Goal: Navigation & Orientation: Find specific page/section

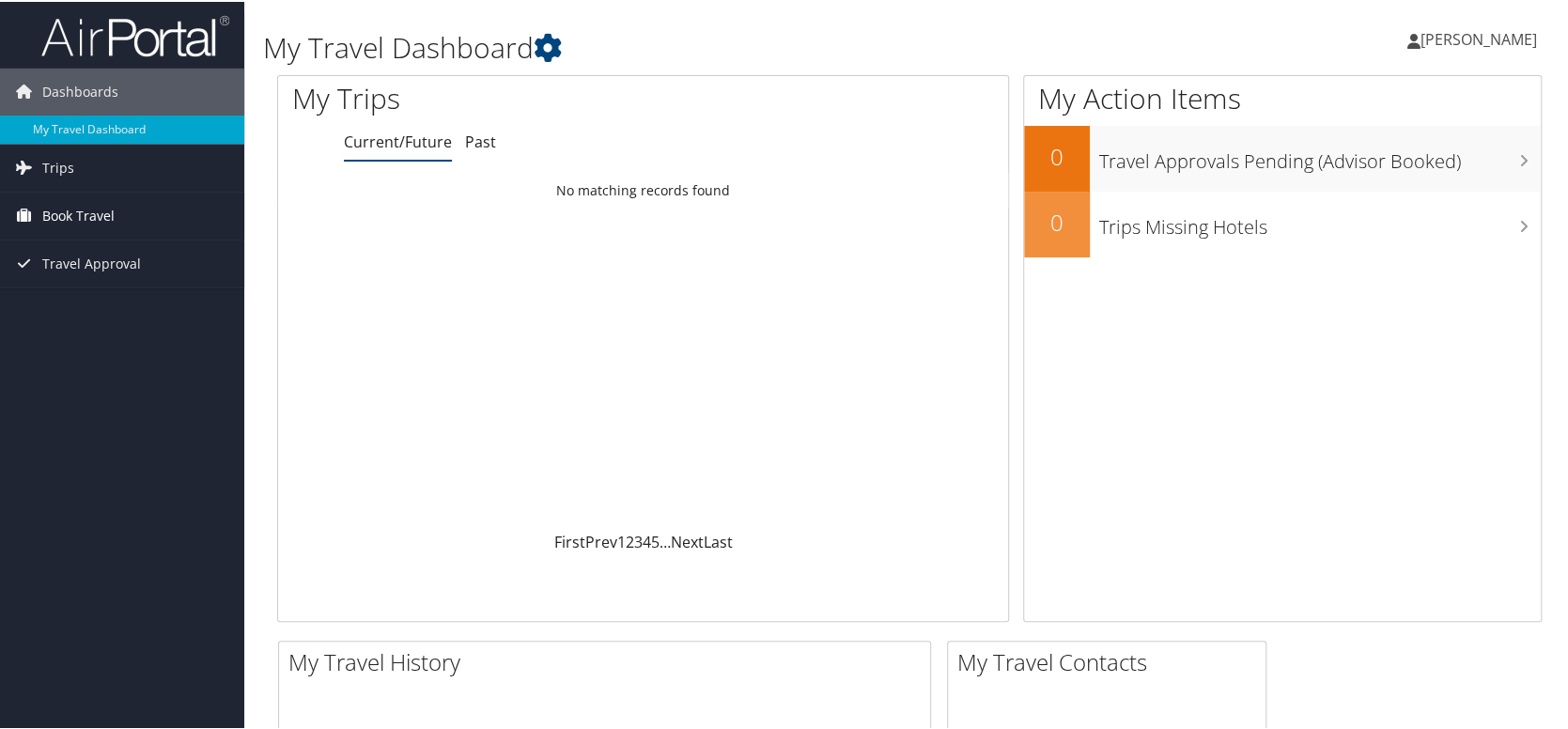
click at [81, 220] on span "Book Travel" at bounding box center [78, 214] width 73 height 47
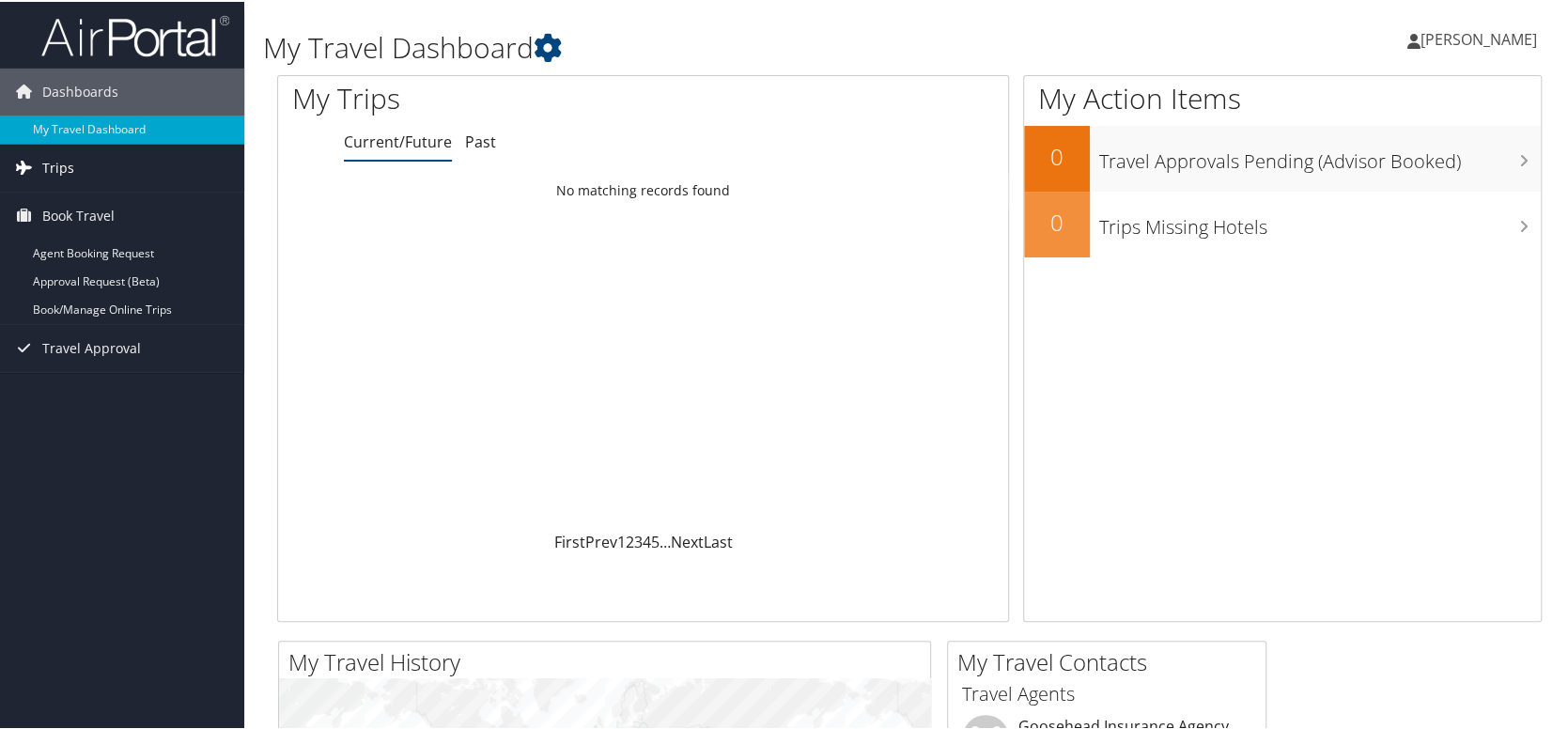
click at [72, 167] on span "Trips" at bounding box center [58, 166] width 32 height 47
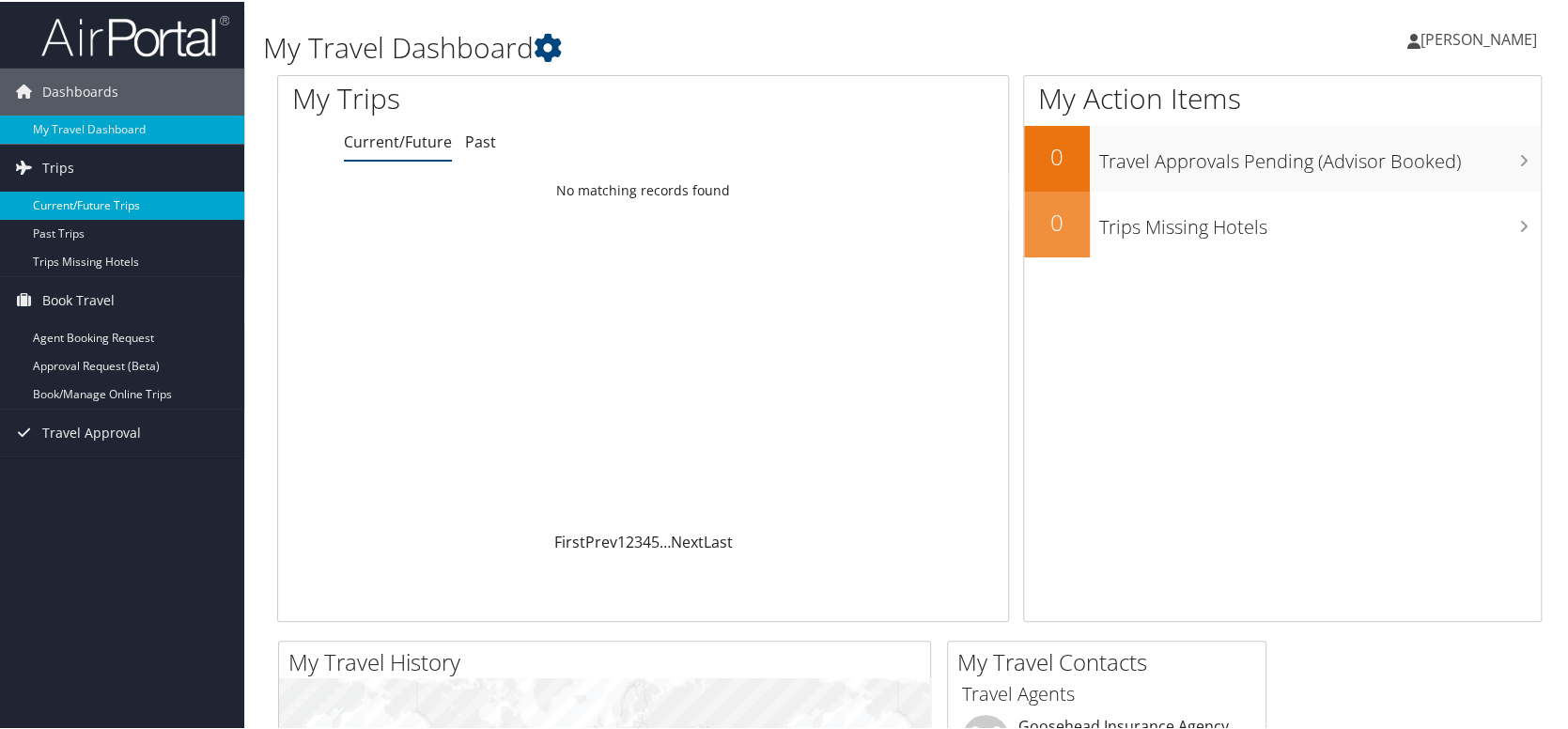
click at [106, 207] on link "Current/Future Trips" at bounding box center [122, 203] width 244 height 28
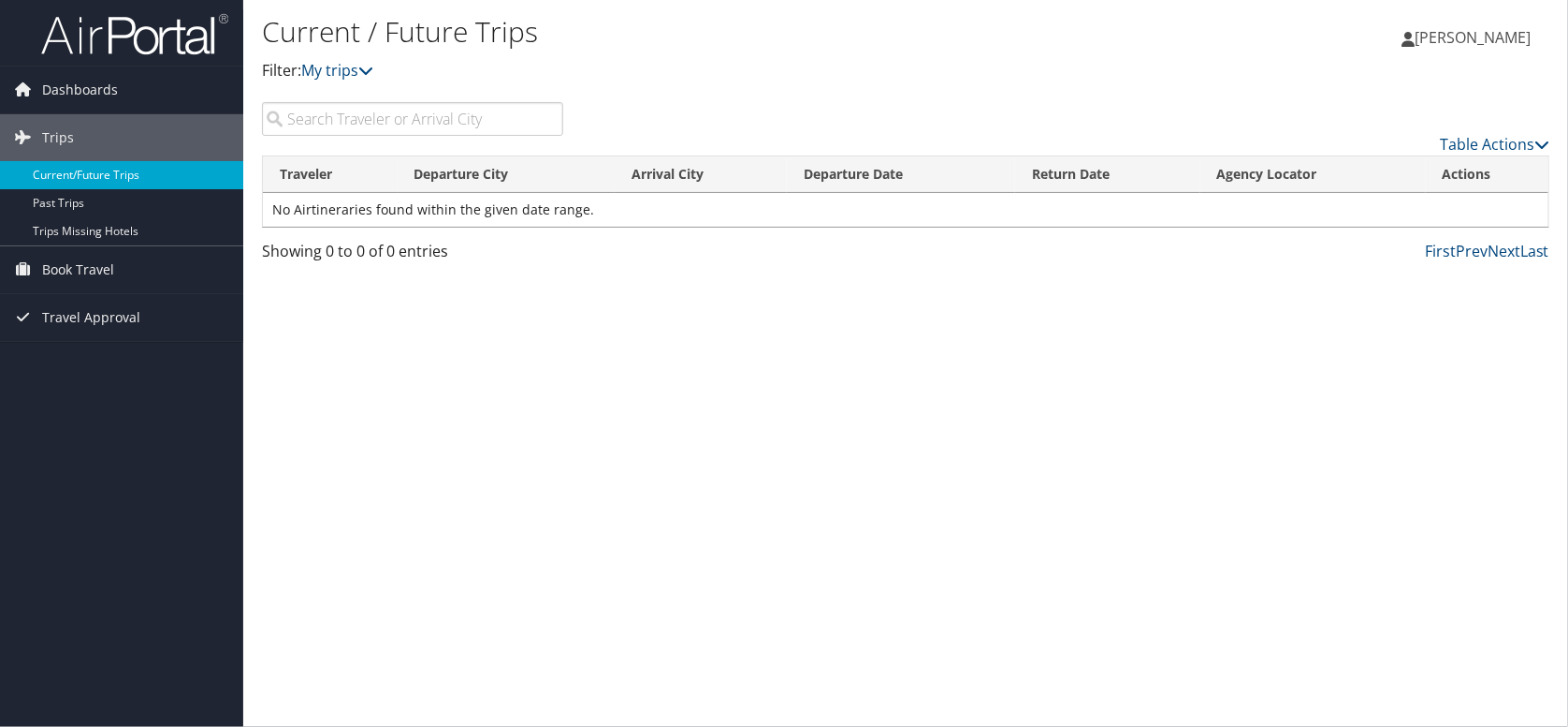
click at [69, 173] on link "Current/Future Trips" at bounding box center [121, 175] width 243 height 28
click at [404, 120] on input "search" at bounding box center [412, 119] width 302 height 34
click at [108, 259] on span "Book Travel" at bounding box center [78, 269] width 72 height 47
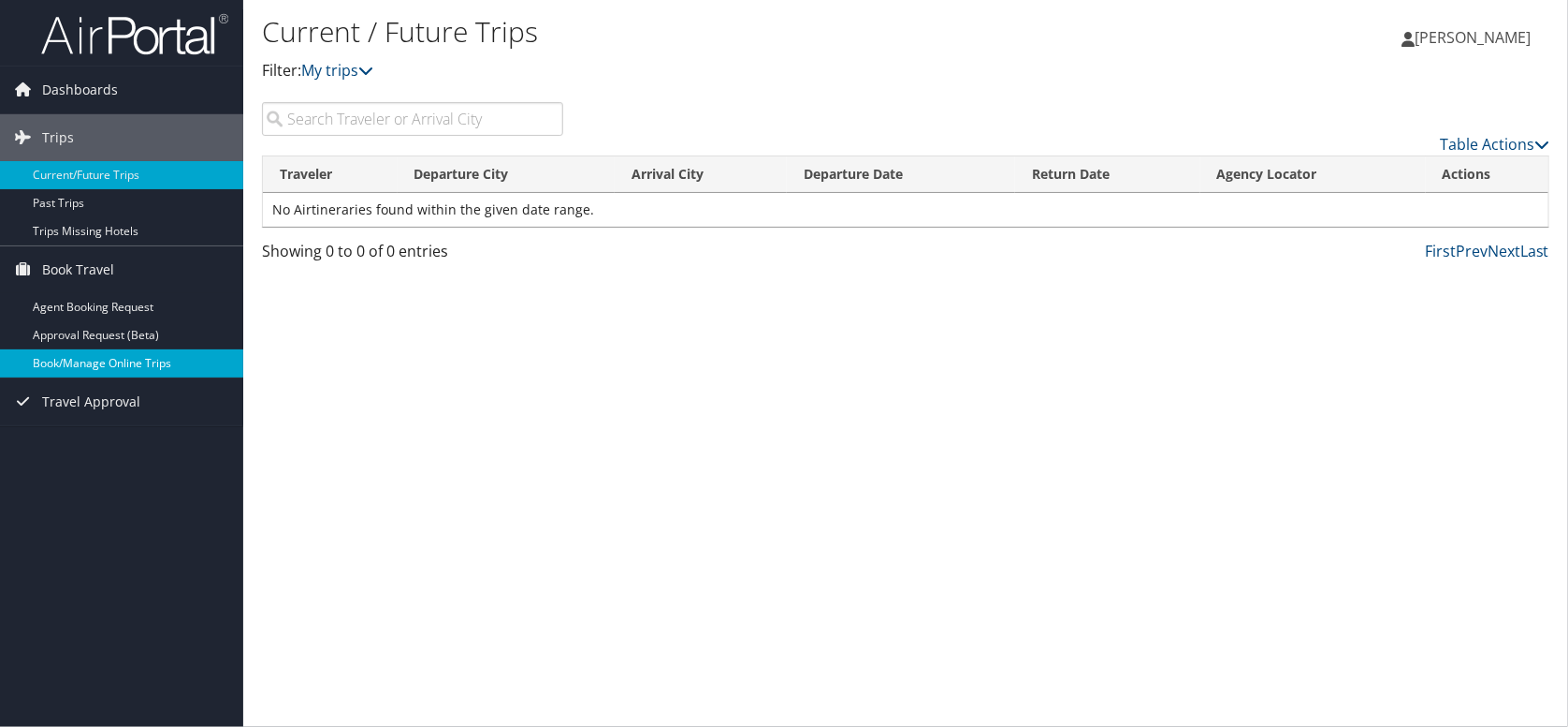
click at [81, 364] on link "Book/Manage Online Trips" at bounding box center [121, 363] width 243 height 28
